Goal: Task Accomplishment & Management: Use online tool/utility

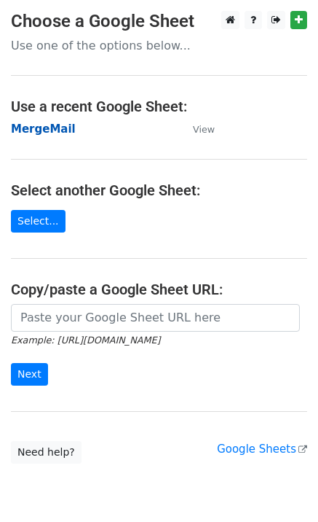
click at [64, 133] on strong "MergeMail" at bounding box center [43, 128] width 65 height 13
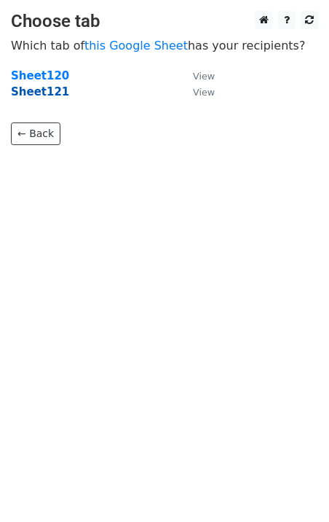
click at [46, 94] on strong "Sheet121" at bounding box center [40, 91] width 58 height 13
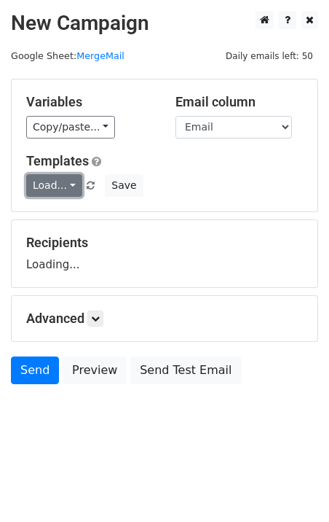
click at [54, 192] on link "Load..." at bounding box center [54, 185] width 56 height 23
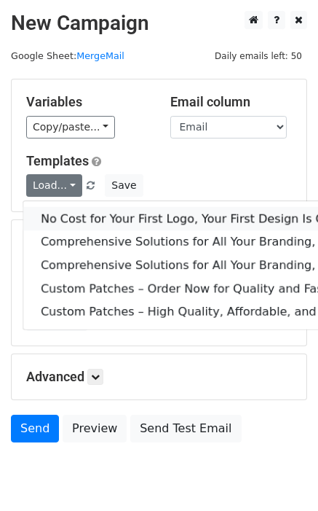
click at [92, 214] on link "No Cost for Your First Logo, Your First Design Is On Us!" at bounding box center [297, 218] width 549 height 23
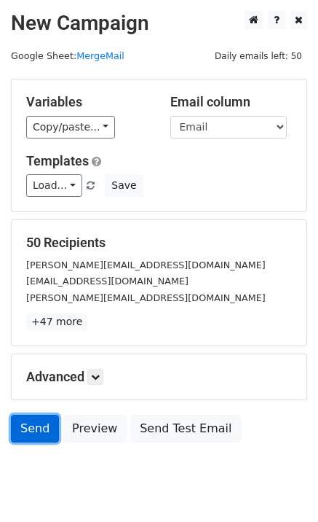
click at [23, 423] on link "Send" at bounding box center [35, 429] width 48 height 28
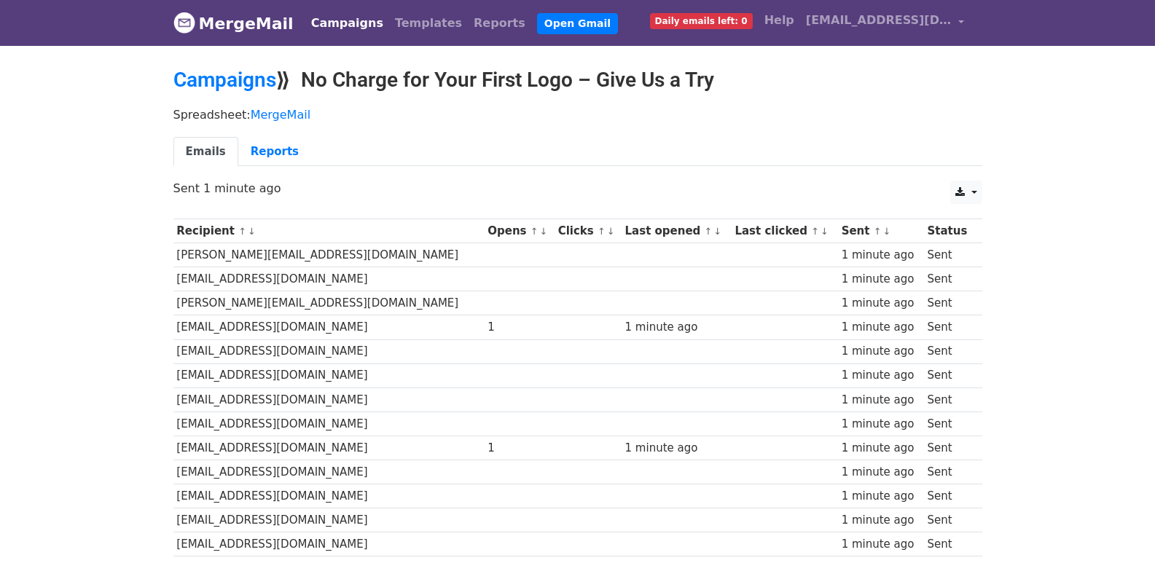
scroll to position [971, 0]
